Goal: Navigation & Orientation: Find specific page/section

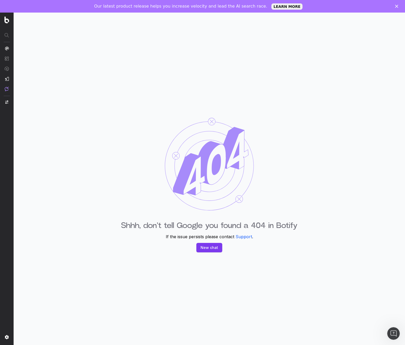
click at [177, 164] on img at bounding box center [209, 164] width 89 height 93
